Goal: Information Seeking & Learning: Check status

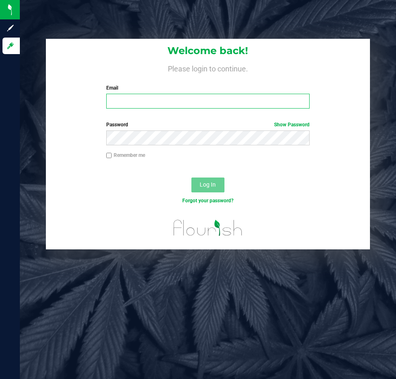
click at [224, 96] on input "Email" at bounding box center [207, 101] width 203 height 15
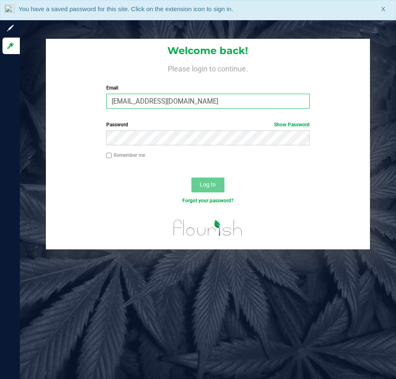
type input "[EMAIL_ADDRESS][DOMAIN_NAME]"
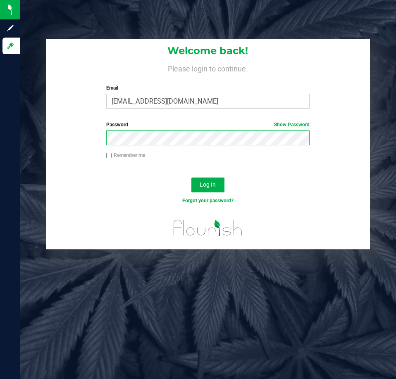
click at [191, 178] on button "Log In" at bounding box center [207, 185] width 33 height 15
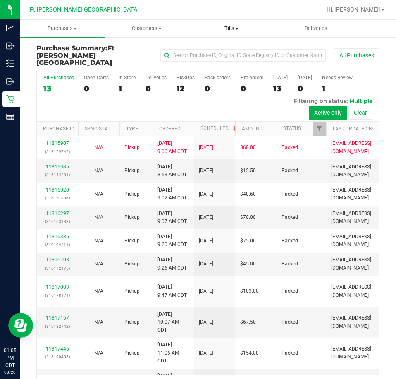
drag, startPoint x: 230, startPoint y: 234, endPoint x: 214, endPoint y: 29, distance: 205.5
click at [193, 17] on div at bounding box center [234, 10] width 173 height 16
click at [236, 29] on span at bounding box center [236, 29] width 3 height 2
click at [219, 46] on span "Manage tills" at bounding box center [217, 49] width 56 height 7
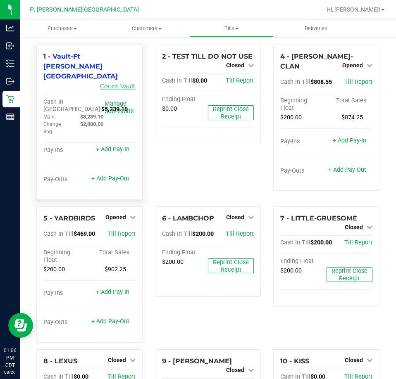
click at [111, 83] on link "Count Vault" at bounding box center [118, 86] width 36 height 7
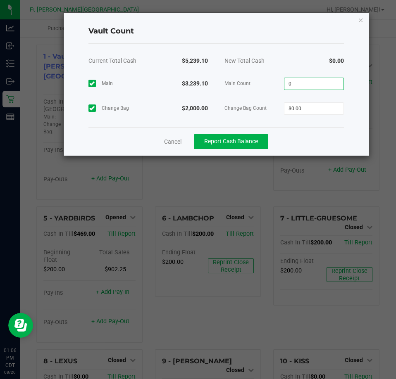
click at [326, 78] on input "0" at bounding box center [313, 84] width 59 height 12
type input "$3,239.10"
type input "$2,000.00"
click at [313, 144] on div "Cancel Report Cash Balance" at bounding box center [215, 141] width 255 height 28
click at [223, 138] on span "Report Cash Balance" at bounding box center [231, 141] width 54 height 7
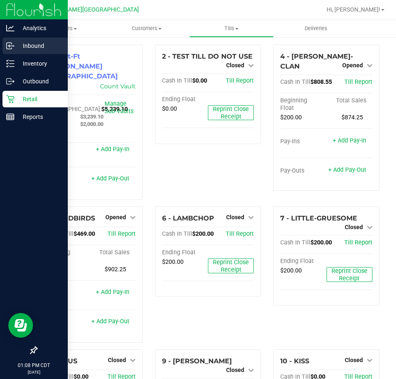
click at [28, 48] on p "Inbound" at bounding box center [39, 46] width 50 height 10
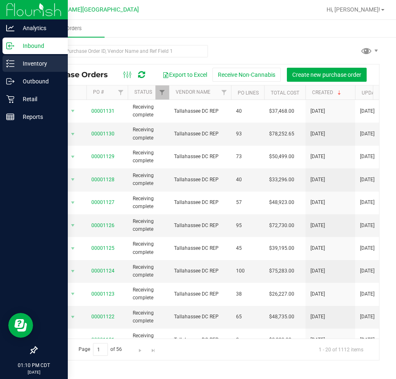
click at [13, 61] on line at bounding box center [11, 61] width 5 height 0
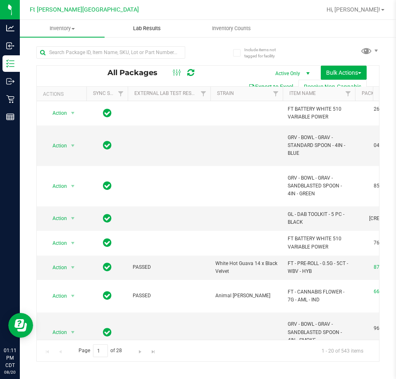
click at [143, 25] on span "Lab Results" at bounding box center [147, 28] width 50 height 7
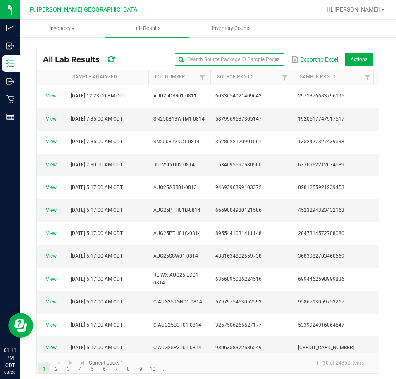
click at [261, 60] on input "text" at bounding box center [229, 59] width 109 height 12
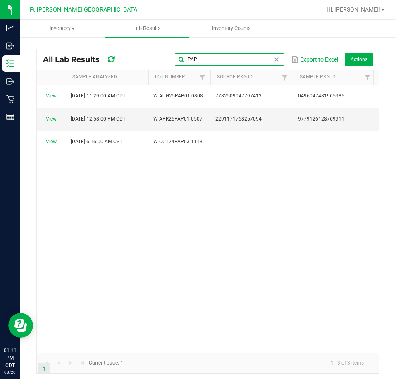
type input "PAP"
click at [104, 354] on kendo-pager "1 1 - 3 of 3 items Current page: 1" at bounding box center [208, 363] width 342 height 21
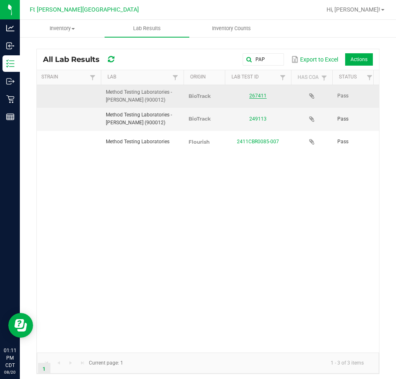
click at [259, 96] on link "267411" at bounding box center [257, 96] width 17 height 6
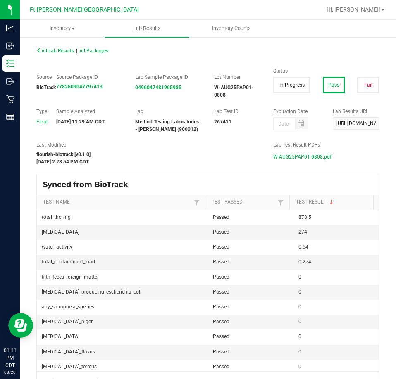
click at [300, 155] on span "W-AUG25PAP01-0808.pdf" at bounding box center [302, 157] width 58 height 12
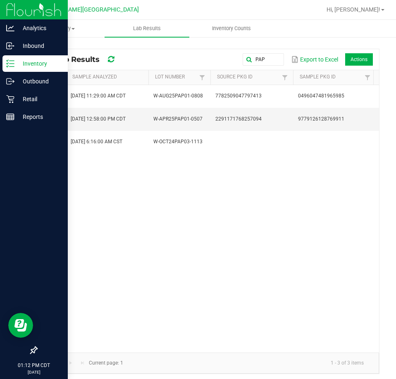
click at [5, 60] on div "Inventory" at bounding box center [34, 63] width 65 height 17
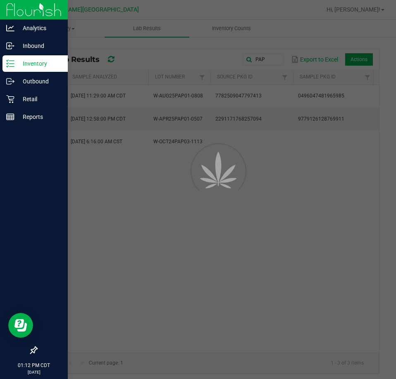
click at [5, 60] on div "Inventory" at bounding box center [34, 63] width 65 height 17
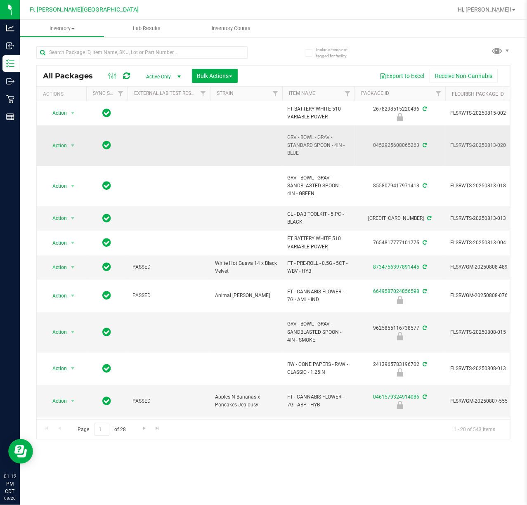
drag, startPoint x: 340, startPoint y: 0, endPoint x: 256, endPoint y: 157, distance: 177.9
click at [256, 157] on td at bounding box center [246, 146] width 72 height 40
